Goal: Transaction & Acquisition: Purchase product/service

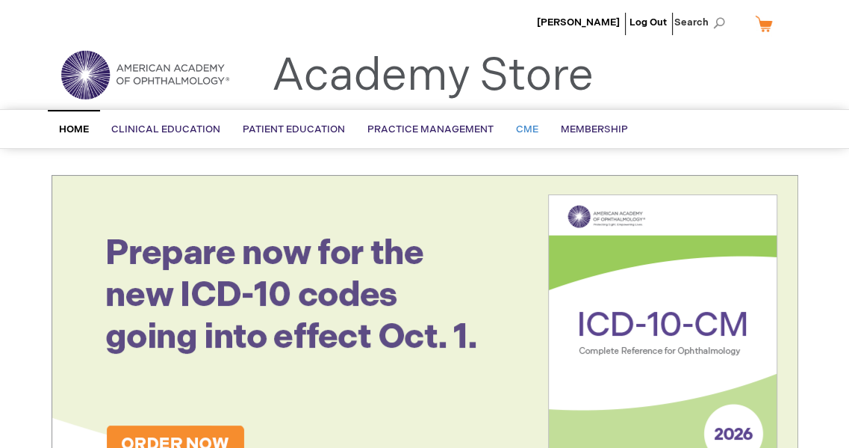
click at [514, 135] on link "CME" at bounding box center [527, 129] width 45 height 37
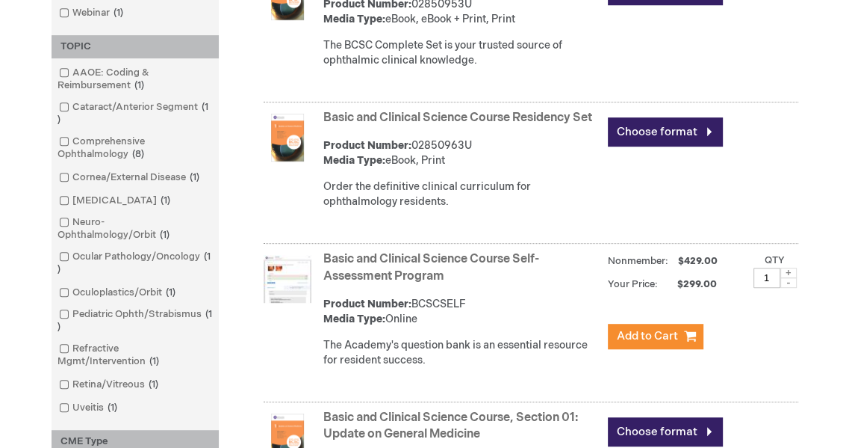
scroll to position [598, 0]
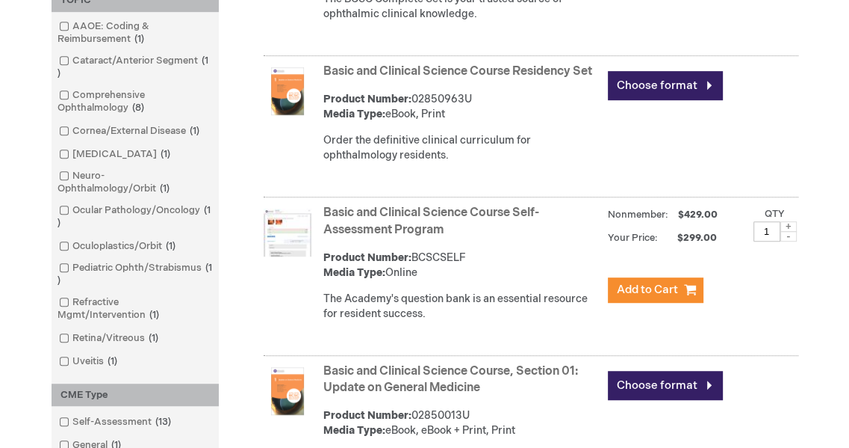
click at [281, 244] on img at bounding box center [288, 232] width 48 height 48
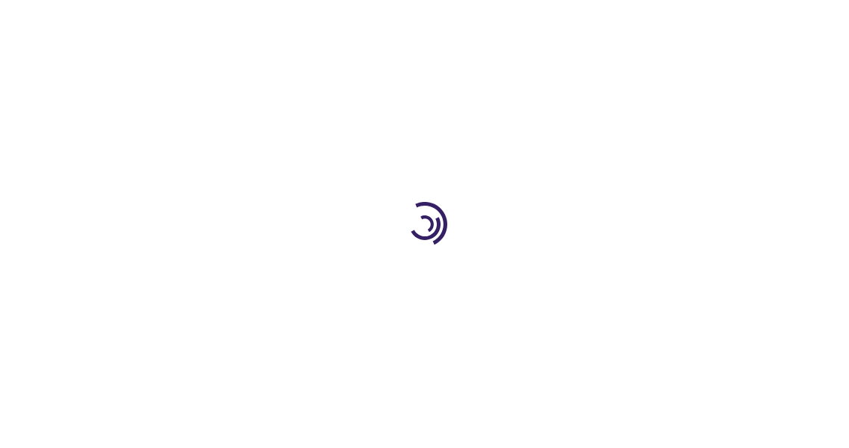
type input "1"
